Goal: Task Accomplishment & Management: Manage account settings

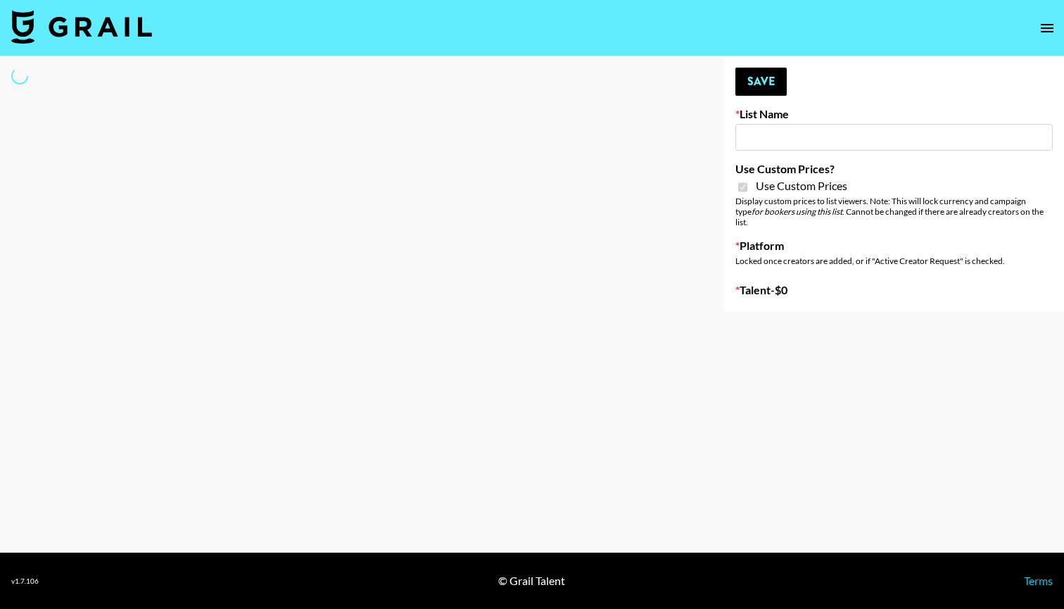
type input "Evry Jewels"
checkbox input "true"
select select "Brand"
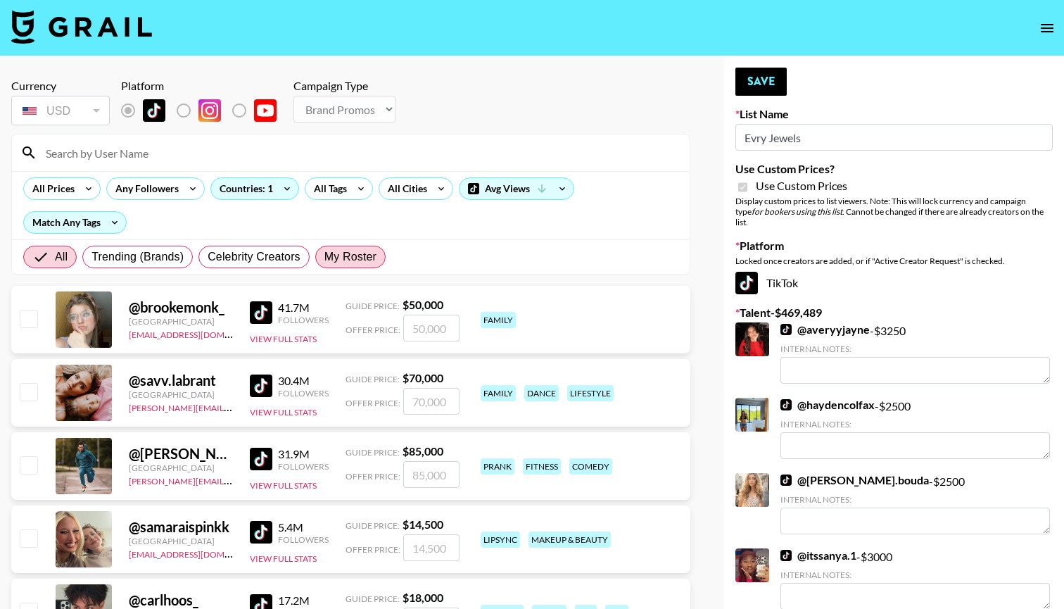
click at [359, 255] on span "My Roster" at bounding box center [350, 256] width 52 height 17
click at [324, 257] on input "My Roster" at bounding box center [324, 257] width 0 height 0
radio input "true"
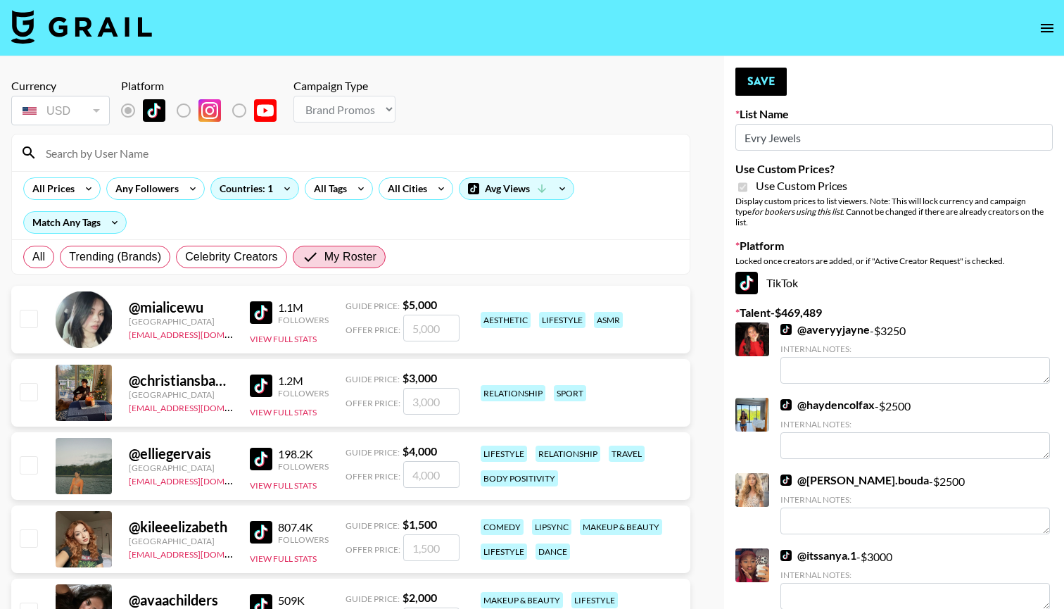
click at [26, 319] on input "checkbox" at bounding box center [28, 318] width 17 height 17
checkbox input "true"
type input "5000"
click at [27, 469] on input "checkbox" at bounding box center [28, 464] width 17 height 17
checkbox input "true"
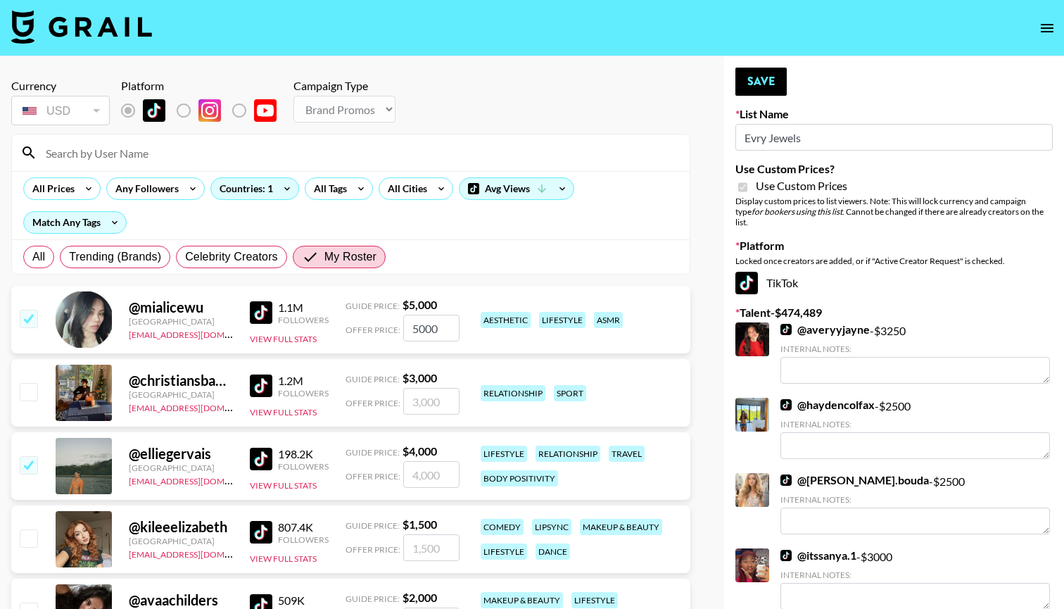
type input "4000"
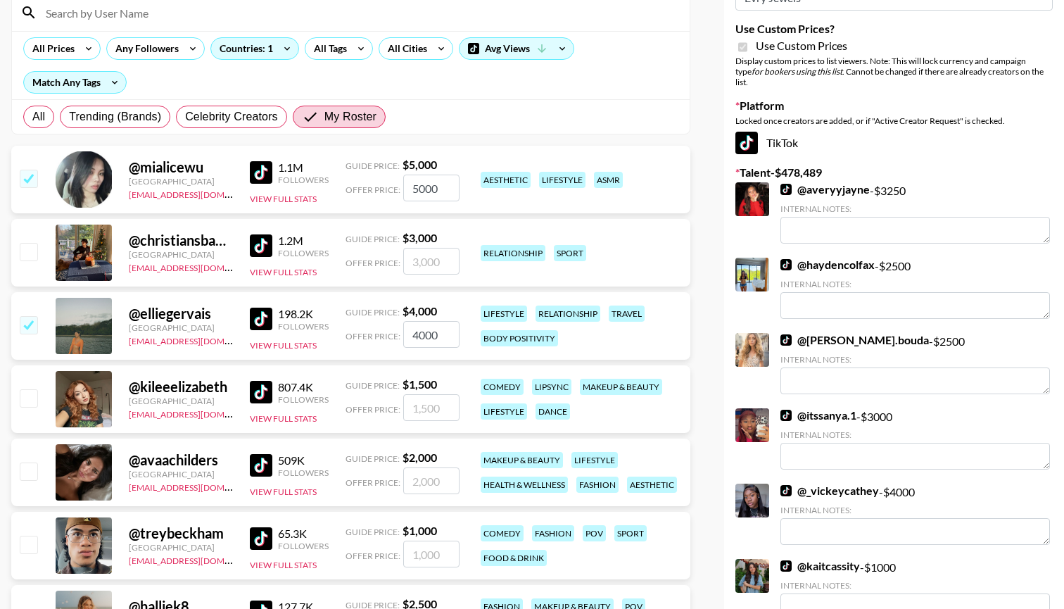
scroll to position [151, 0]
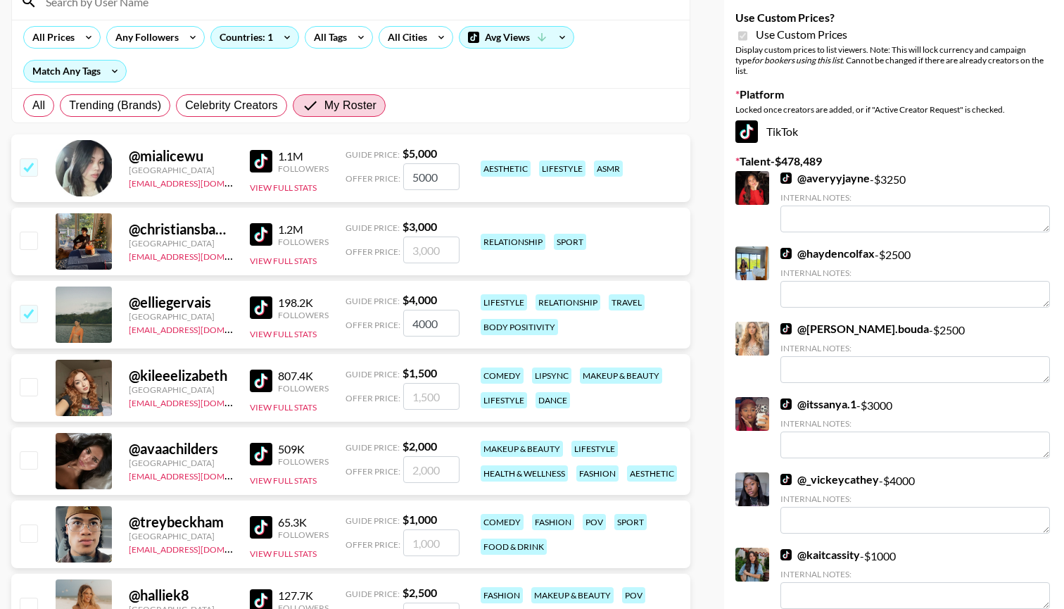
click at [33, 459] on input "checkbox" at bounding box center [28, 459] width 17 height 17
checkbox input "true"
type input "2000"
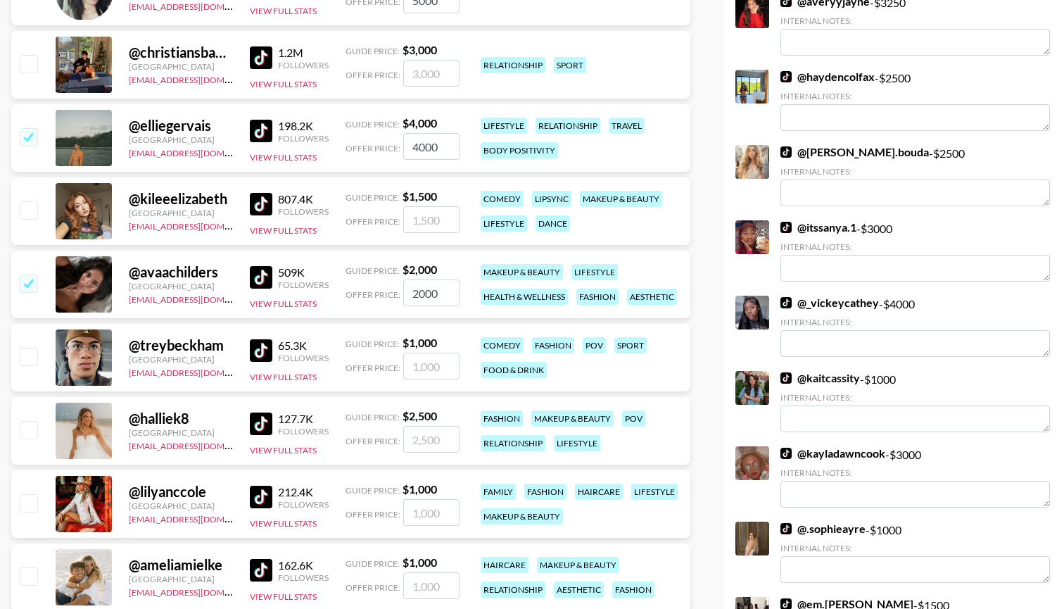
scroll to position [361, 0]
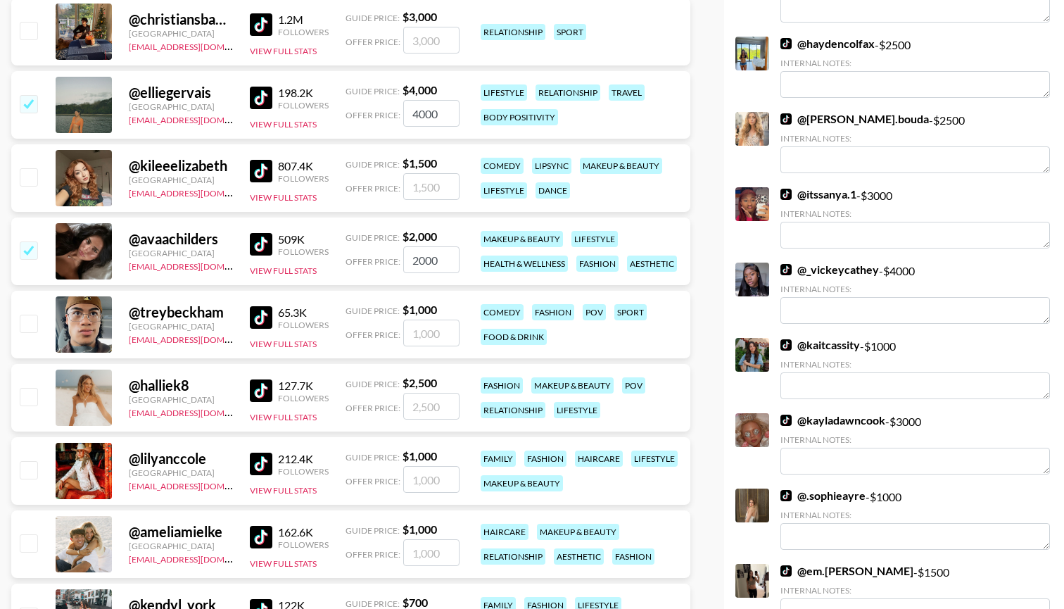
click at [33, 395] on input "checkbox" at bounding box center [28, 396] width 17 height 17
checkbox input "true"
type input "2500"
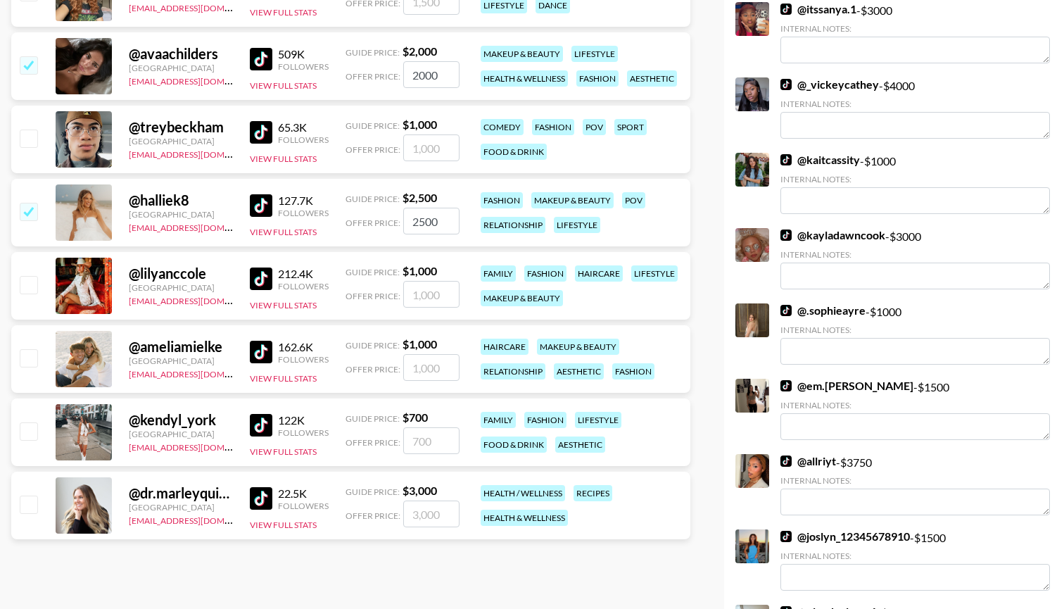
scroll to position [565, 0]
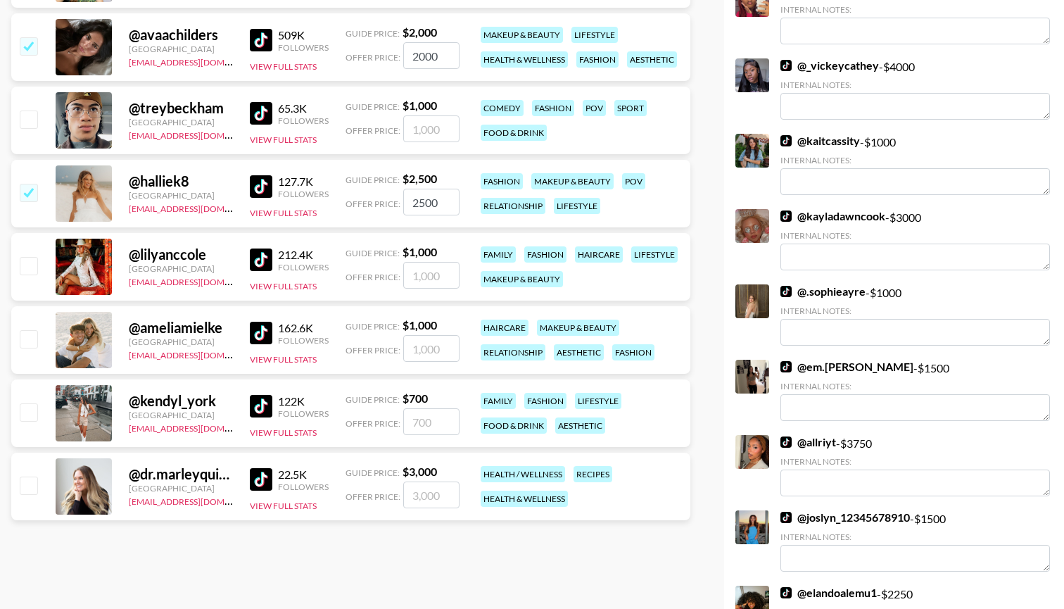
click at [32, 341] on input "checkbox" at bounding box center [28, 338] width 17 height 17
checkbox input "true"
type input "1000"
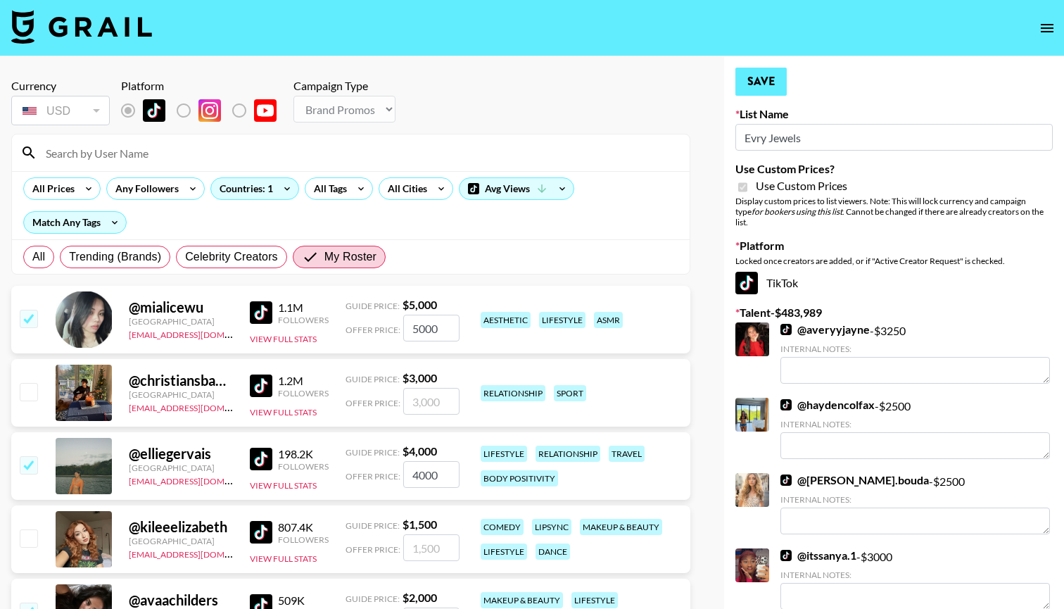
scroll to position [0, 0]
click at [764, 86] on button "Save" at bounding box center [760, 82] width 51 height 28
radio input "true"
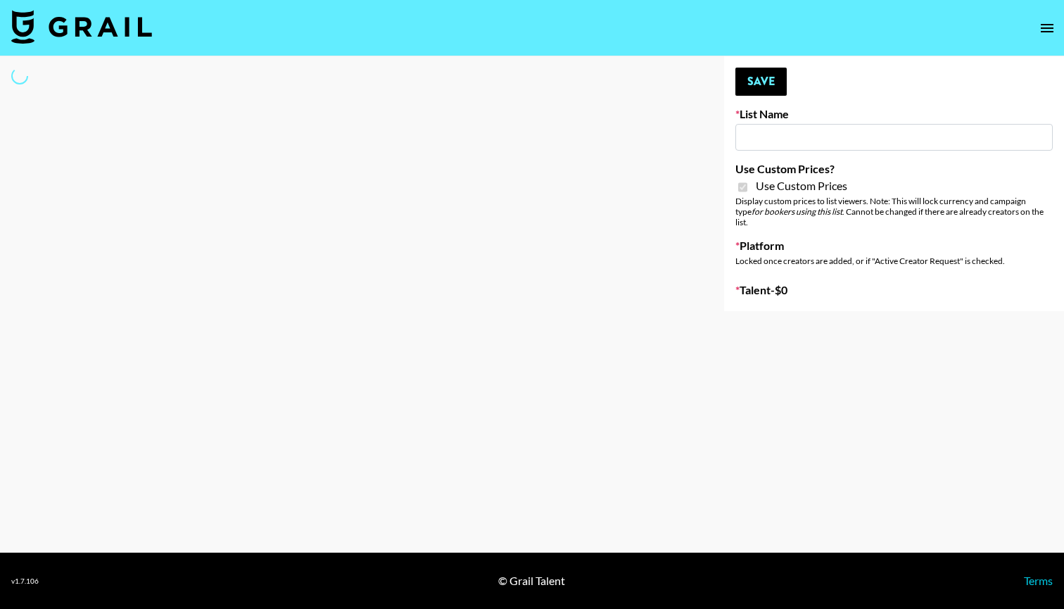
type input "SLG Strategy Game"
checkbox input "true"
select select "Brand"
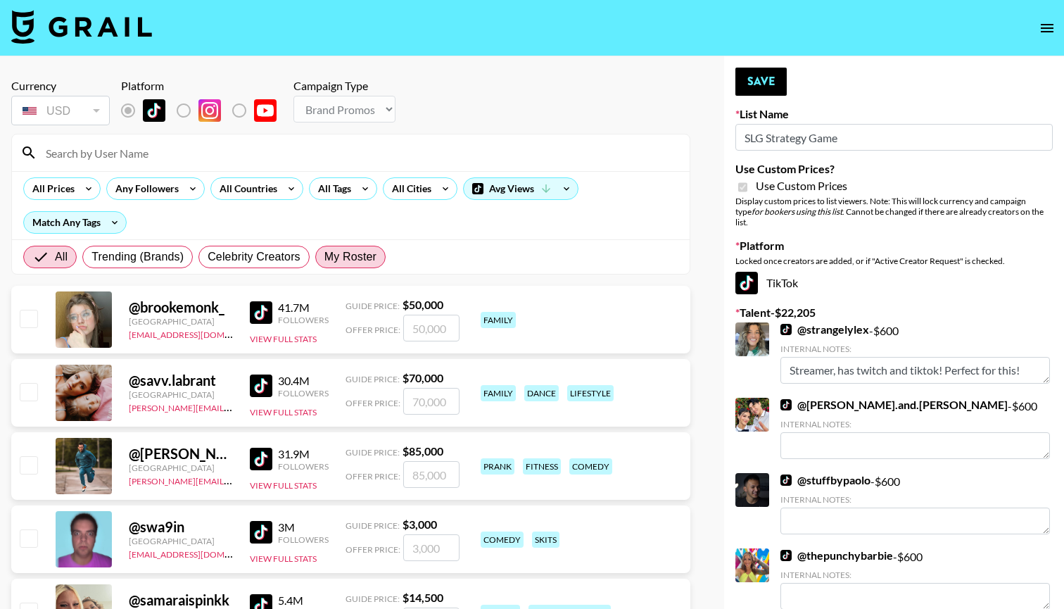
click at [360, 256] on span "My Roster" at bounding box center [350, 256] width 52 height 17
click at [324, 257] on input "My Roster" at bounding box center [324, 257] width 0 height 0
radio input "true"
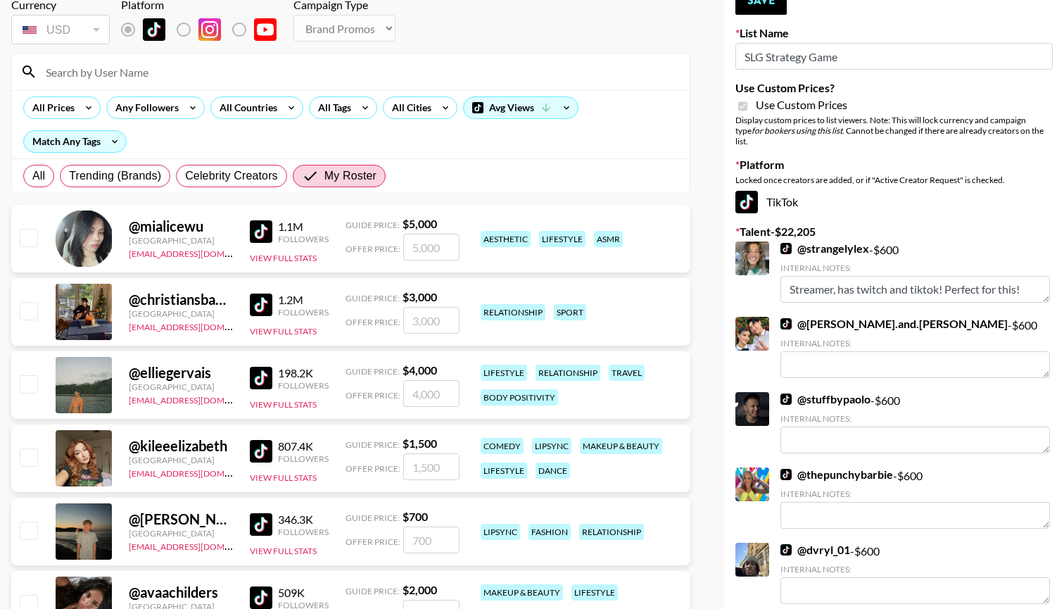
click at [30, 460] on input "checkbox" at bounding box center [28, 456] width 17 height 17
checkbox input "true"
type input "1500"
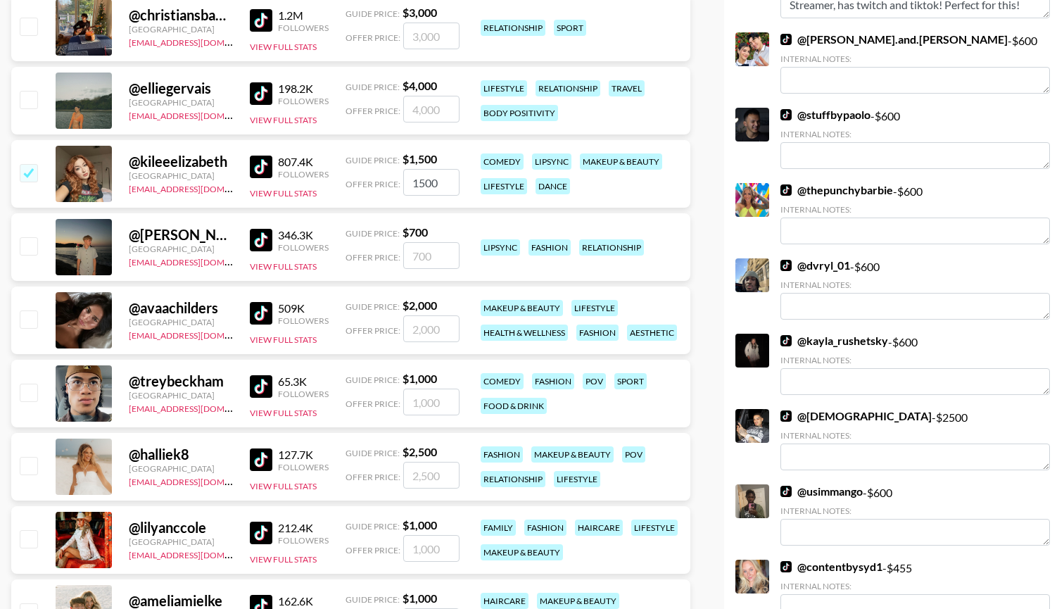
scroll to position [367, 0]
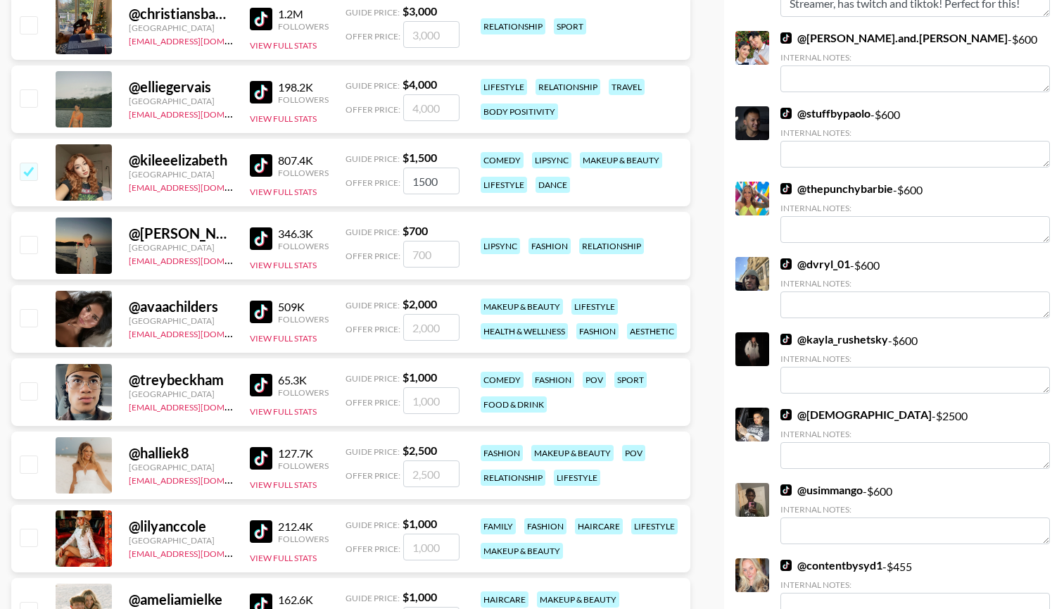
click at [34, 390] on input "checkbox" at bounding box center [28, 390] width 17 height 17
checkbox input "true"
type input "1000"
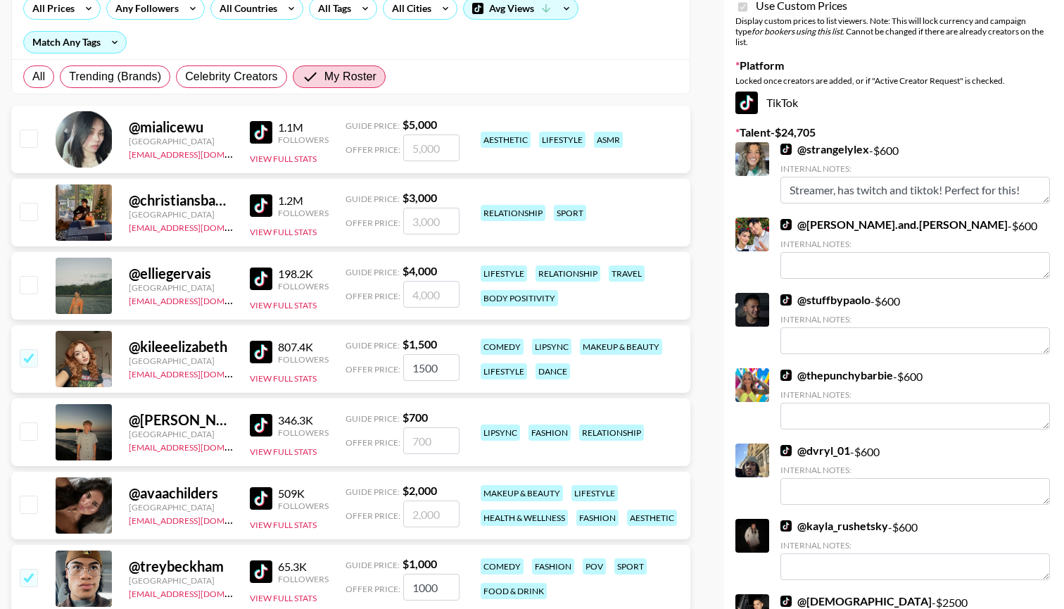
scroll to position [171, 0]
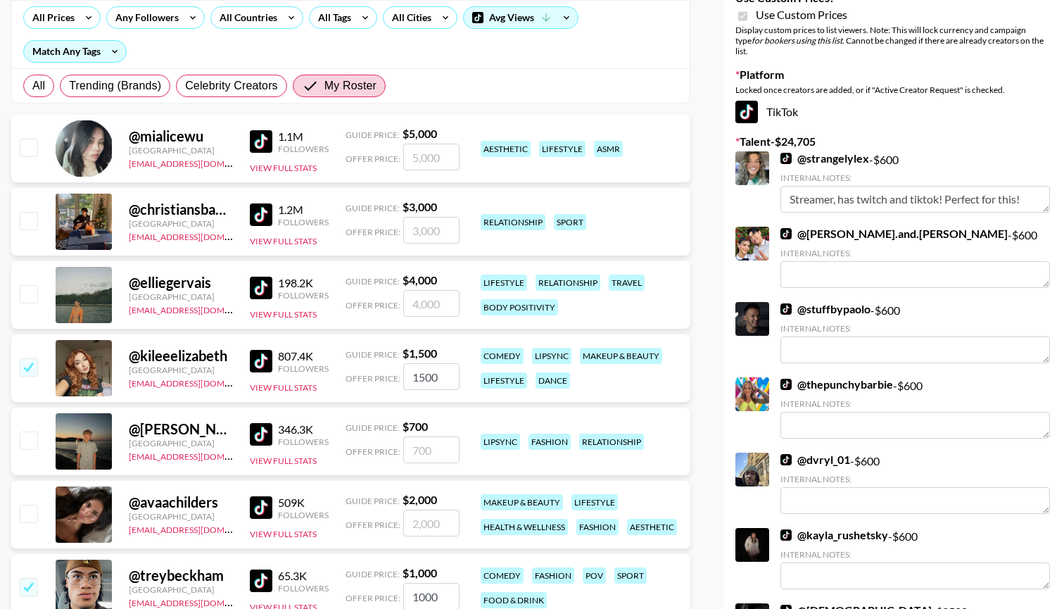
click at [32, 225] on input "checkbox" at bounding box center [28, 220] width 17 height 17
checkbox input "true"
type input "3000"
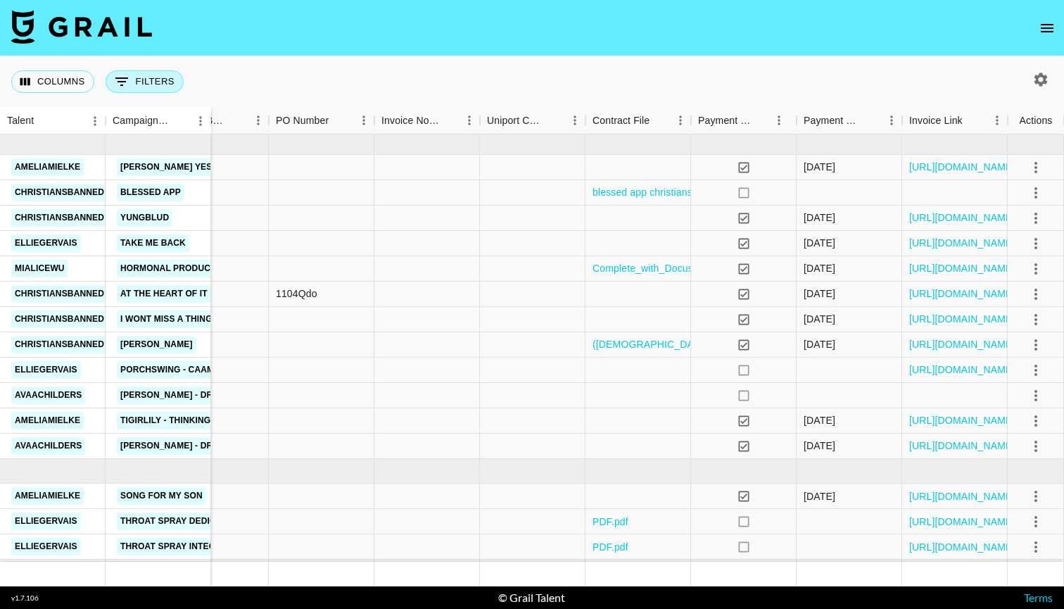
click at [139, 79] on button "0 Filters" at bounding box center [145, 81] width 78 height 23
select select "airtableId"
select select "isAnyOf"
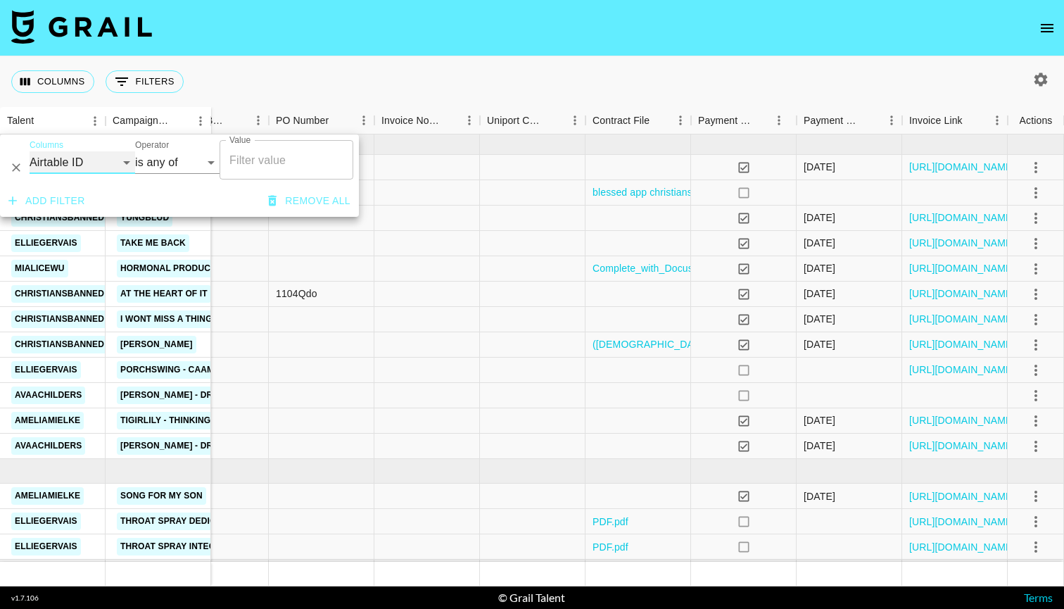
select select "docMeta"
select select "is"
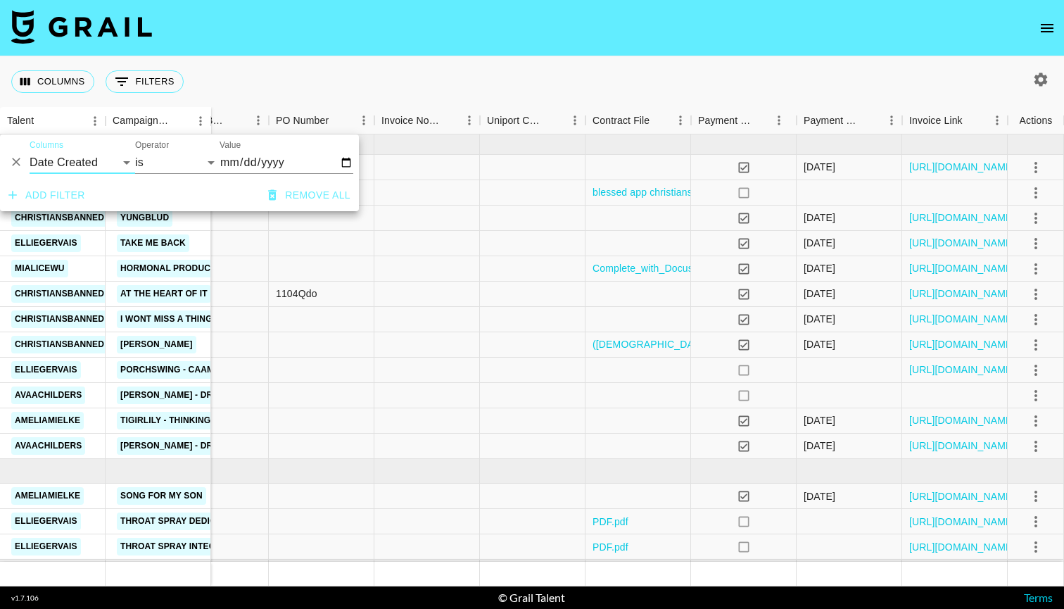
click at [234, 163] on input "Value" at bounding box center [287, 162] width 134 height 23
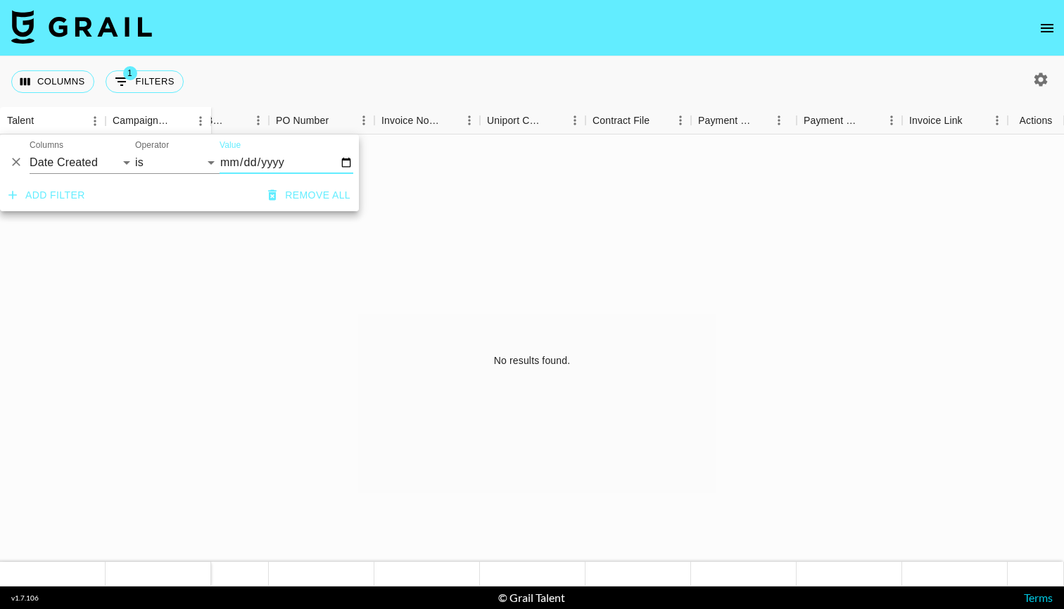
type input "[DATE]"
select select "monthDue2"
select select "[DATE]"
click at [327, 66] on div "Columns 1 Filters + Booking" at bounding box center [532, 81] width 1064 height 51
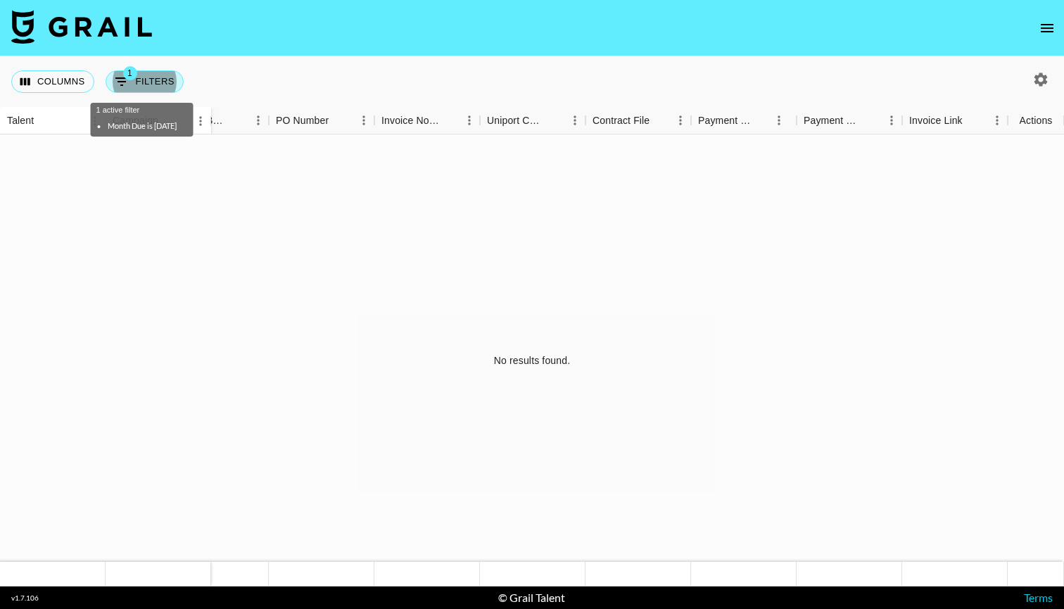
click at [167, 80] on button "1 Filters" at bounding box center [145, 81] width 78 height 23
select select "monthDue2"
select select "[DATE]"
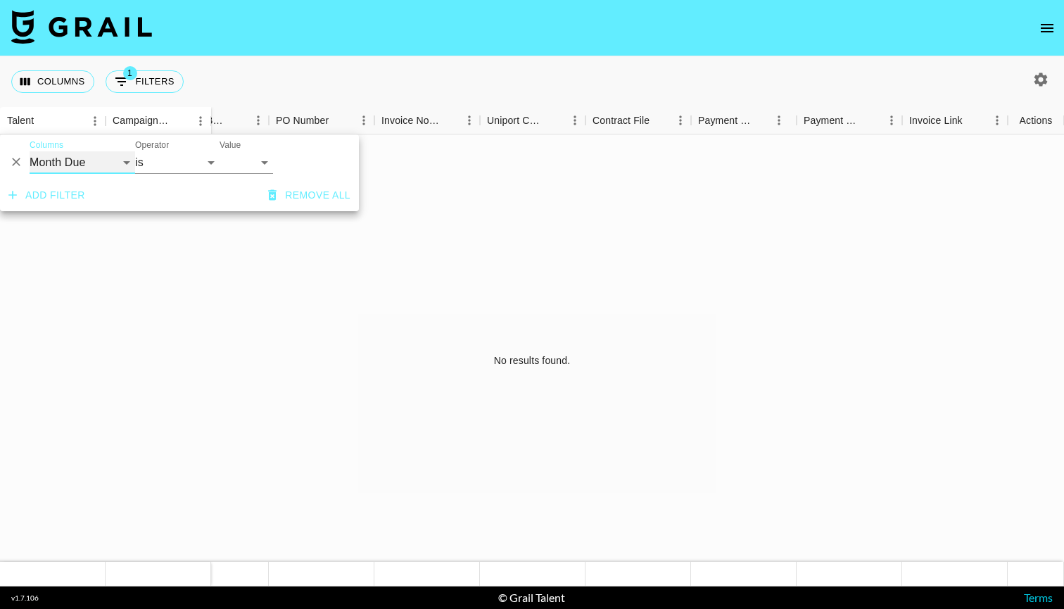
select select "campaign"
select select "contains"
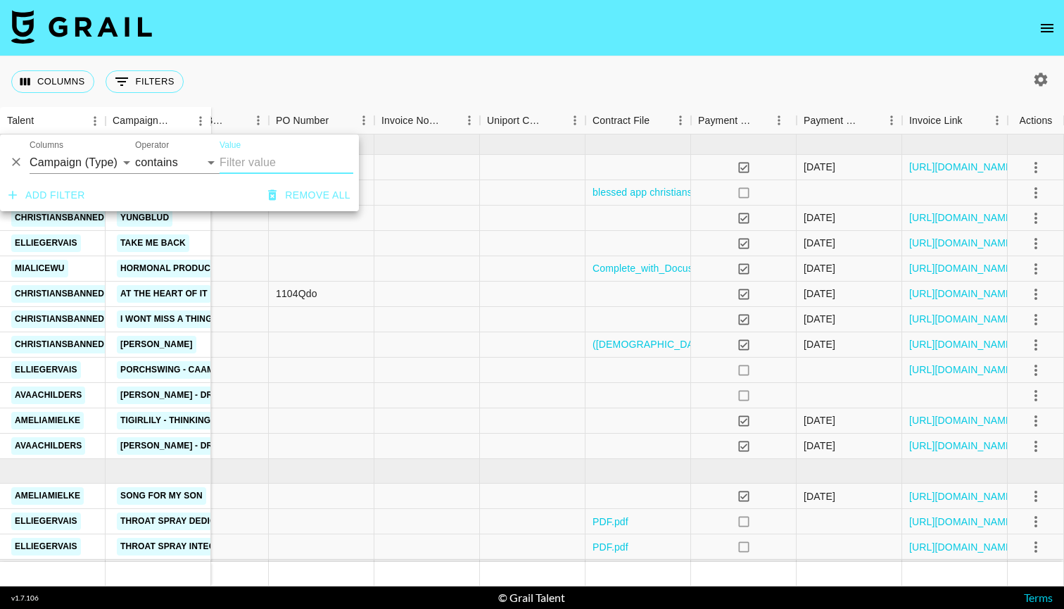
click at [263, 159] on input "Value" at bounding box center [287, 162] width 134 height 23
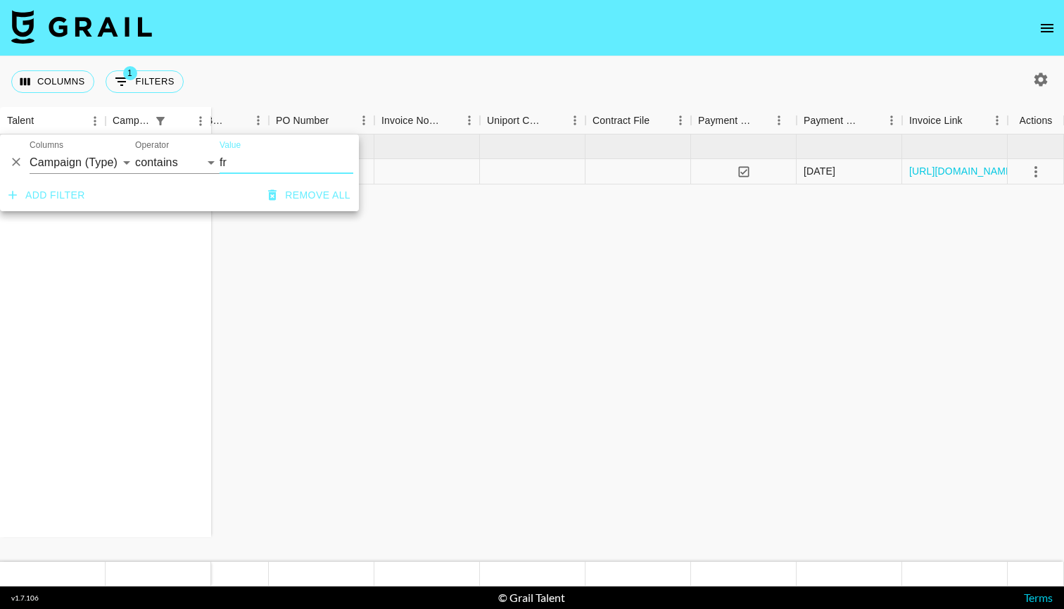
type input "fr"
click at [450, 81] on div "Columns 1 Filters + Booking" at bounding box center [532, 81] width 1064 height 51
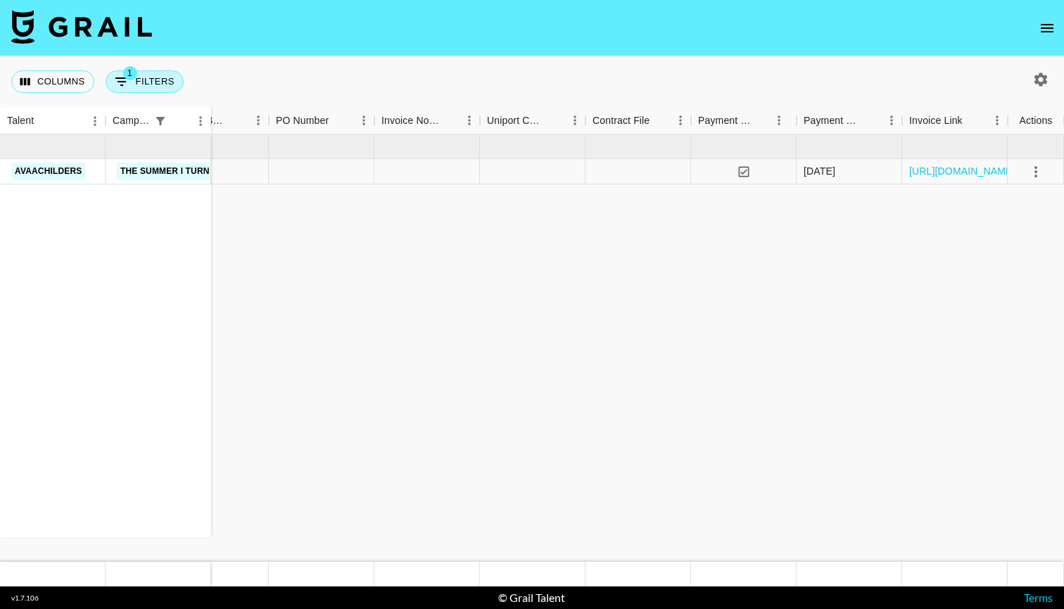
click at [159, 82] on button "1 Filters" at bounding box center [145, 81] width 78 height 23
select select "campaign"
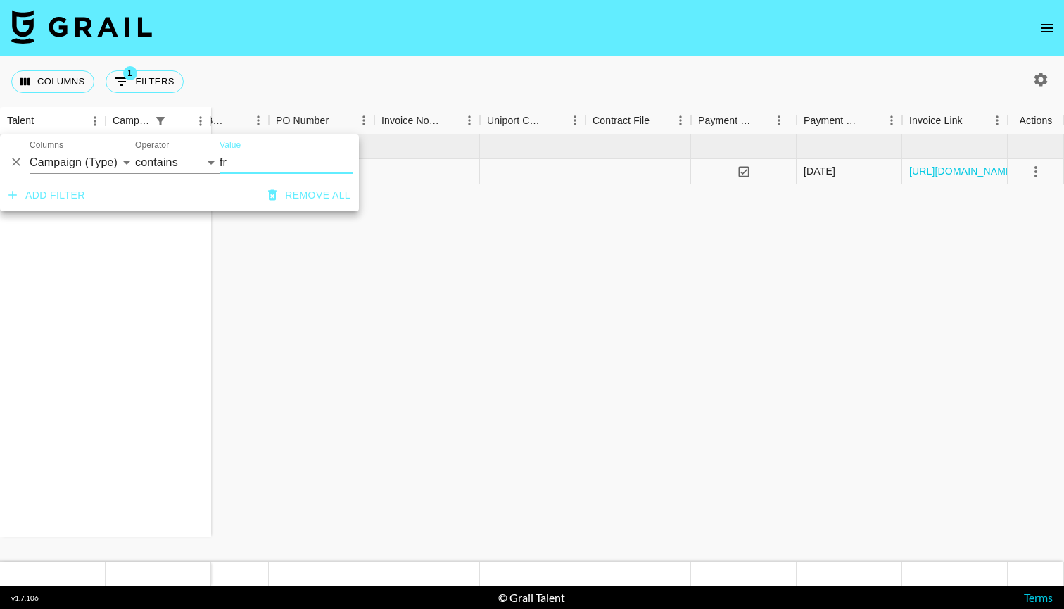
click at [18, 162] on icon "Delete" at bounding box center [16, 162] width 14 height 14
